Goal: Answer question/provide support: Share knowledge or assist other users

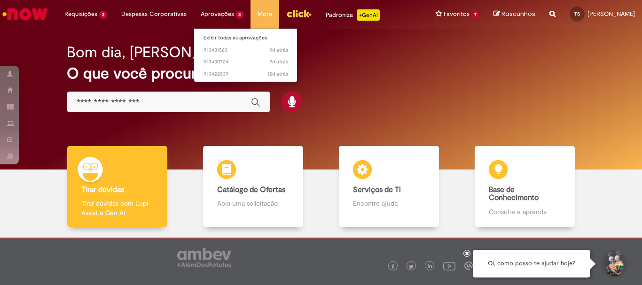
click at [114, 15] on li "Aprovações 3 Exibir todas as aprovações 9d atrás 9 dias atrás R13431563 9d atrá…" at bounding box center [85, 14] width 57 height 28
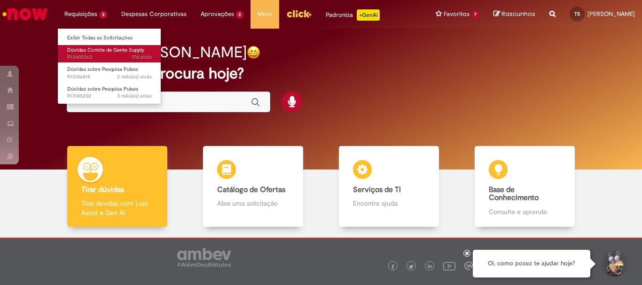
click at [88, 53] on span "Dúvidas Comite de Gente Supply" at bounding box center [105, 50] width 77 height 7
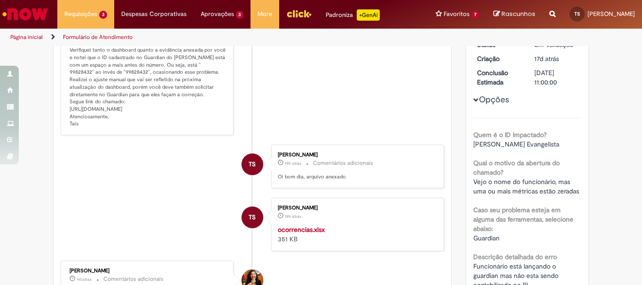
scroll to position [101, 0]
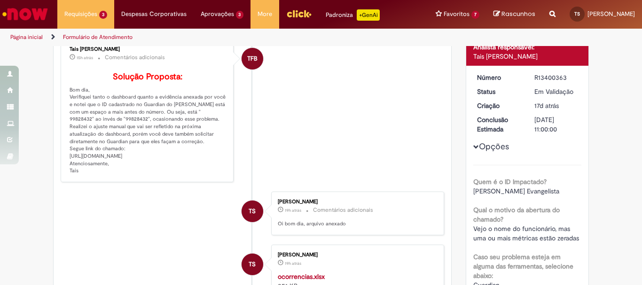
drag, startPoint x: 66, startPoint y: 171, endPoint x: 211, endPoint y: 175, distance: 144.4
click at [211, 175] on p "Solução Proposta: Bom dia, Verifiquei tanto o dashboard quanto a evidência anex…" at bounding box center [148, 123] width 157 height 102
copy p "[URL][DOMAIN_NAME]"
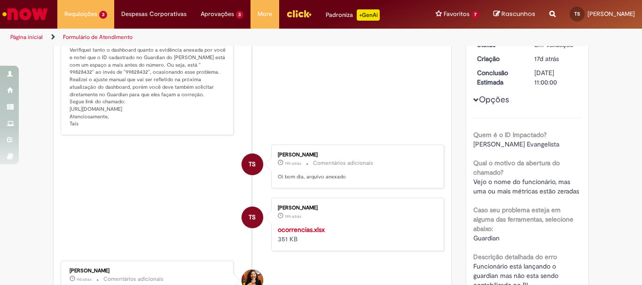
scroll to position [0, 0]
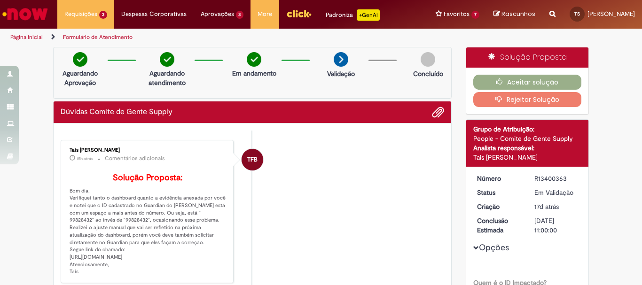
click at [158, 161] on small "Comentários adicionais" at bounding box center [135, 159] width 60 height 8
click at [157, 156] on small "Comentários adicionais" at bounding box center [135, 159] width 60 height 8
click at [152, 150] on div "Tais [PERSON_NAME]" at bounding box center [148, 151] width 157 height 6
click at [135, 176] on b "Solução Proposta:" at bounding box center [148, 178] width 70 height 11
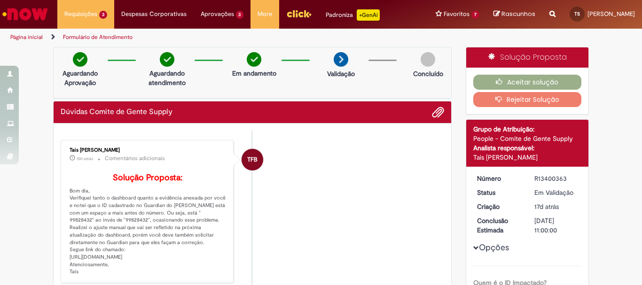
click at [126, 155] on small "Comentários adicionais" at bounding box center [135, 159] width 60 height 8
click at [181, 123] on div "Dúvidas Comite de Gente Supply" at bounding box center [253, 113] width 398 height 22
click at [514, 82] on button "Aceitar solução" at bounding box center [527, 82] width 109 height 15
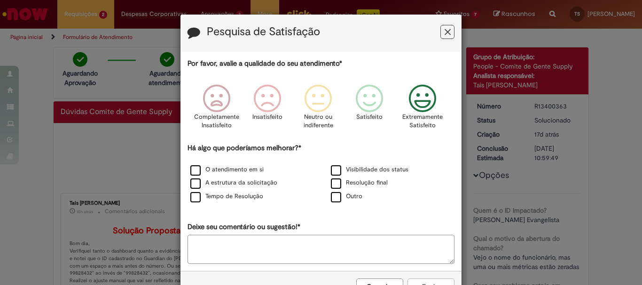
click at [418, 100] on icon "Feedback" at bounding box center [422, 99] width 35 height 28
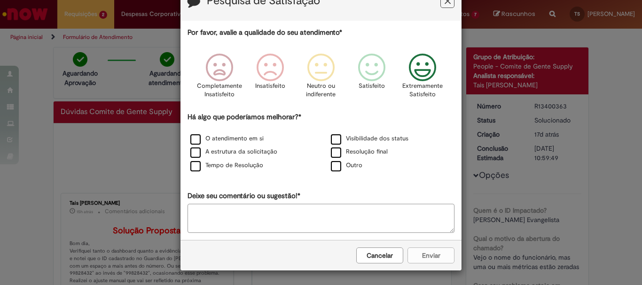
scroll to position [31, 0]
click at [293, 214] on textarea "Deixe seu comentário ou sugestão!*" at bounding box center [321, 218] width 267 height 29
click at [194, 168] on label "Tempo de Resolução" at bounding box center [226, 165] width 73 height 9
click at [266, 216] on textarea "**********" at bounding box center [321, 218] width 267 height 29
click at [260, 215] on textarea "**********" at bounding box center [321, 218] width 267 height 29
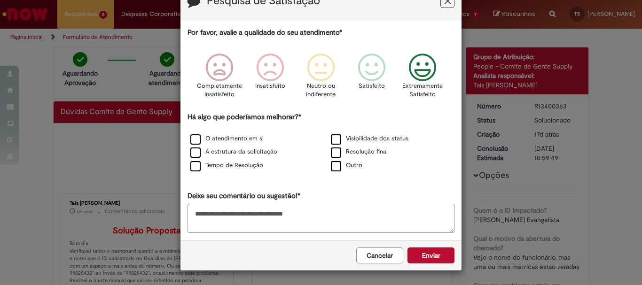
click at [321, 214] on textarea "**********" at bounding box center [321, 218] width 267 height 29
type textarea "**********"
click at [432, 257] on button "Enviar" at bounding box center [431, 256] width 47 height 16
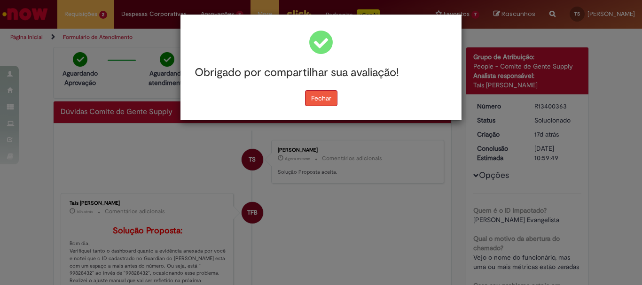
click at [329, 102] on button "Fechar" at bounding box center [321, 98] width 32 height 16
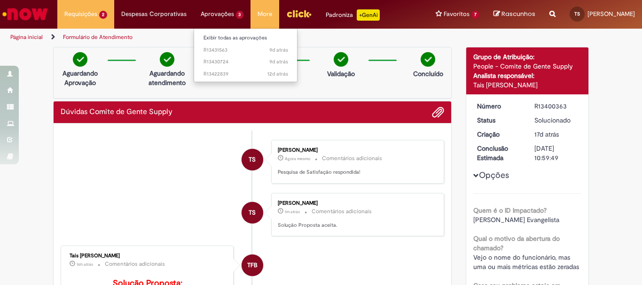
click at [114, 12] on li "Aprovações 3 Exibir todas as aprovações 9d atrás 9 dias atrás R13431563 9d atrá…" at bounding box center [85, 14] width 57 height 28
click at [212, 45] on link "9d atrás 9 dias atrás R13431563" at bounding box center [245, 50] width 103 height 10
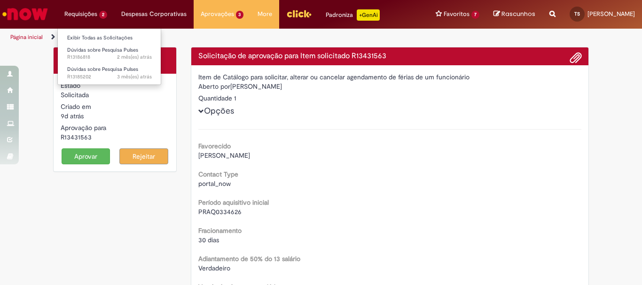
click at [92, 13] on li "Requisições 2 Exibir Todas as Solicitações Dúvidas sobre Pesquisa Pulses 2 mês(…" at bounding box center [85, 14] width 57 height 28
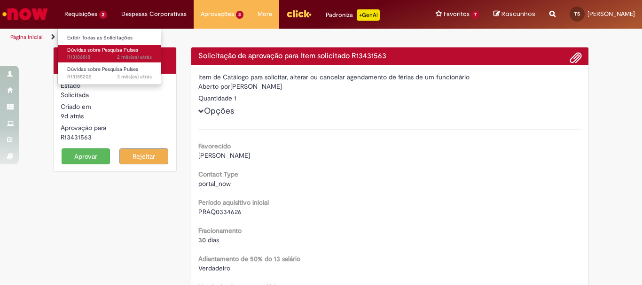
click at [92, 50] on span "Dúvidas sobre Pesquisa Pulses" at bounding box center [102, 50] width 71 height 7
